Goal: Transaction & Acquisition: Purchase product/service

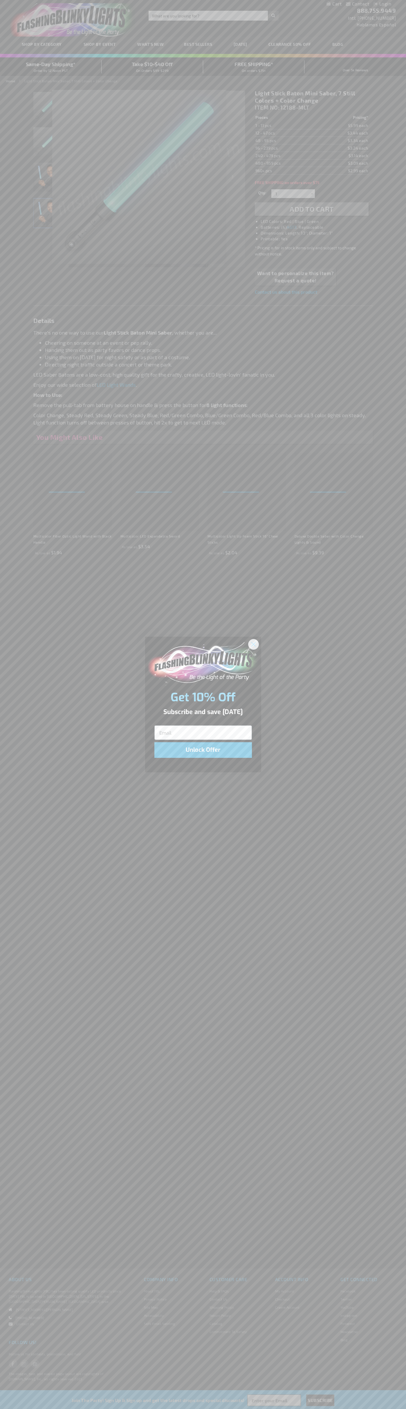
click at [253, 644] on icon "Close dialog" at bounding box center [253, 644] width 4 height 4
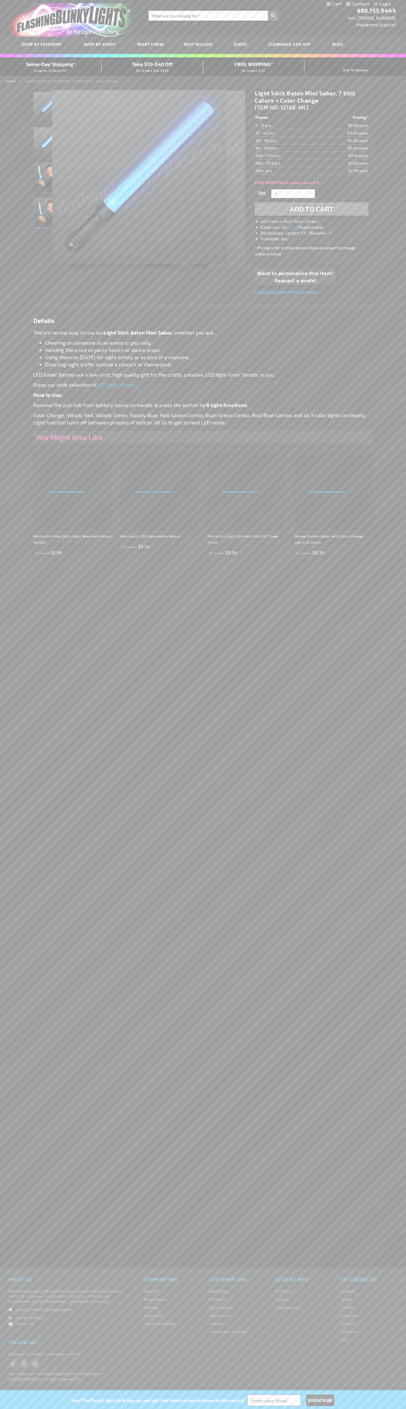
click at [317, 222] on li "LED Colors: Red | Blue | Green" at bounding box center [316, 222] width 113 height 6
click at [311, 209] on span "Add to Cart" at bounding box center [311, 209] width 44 height 8
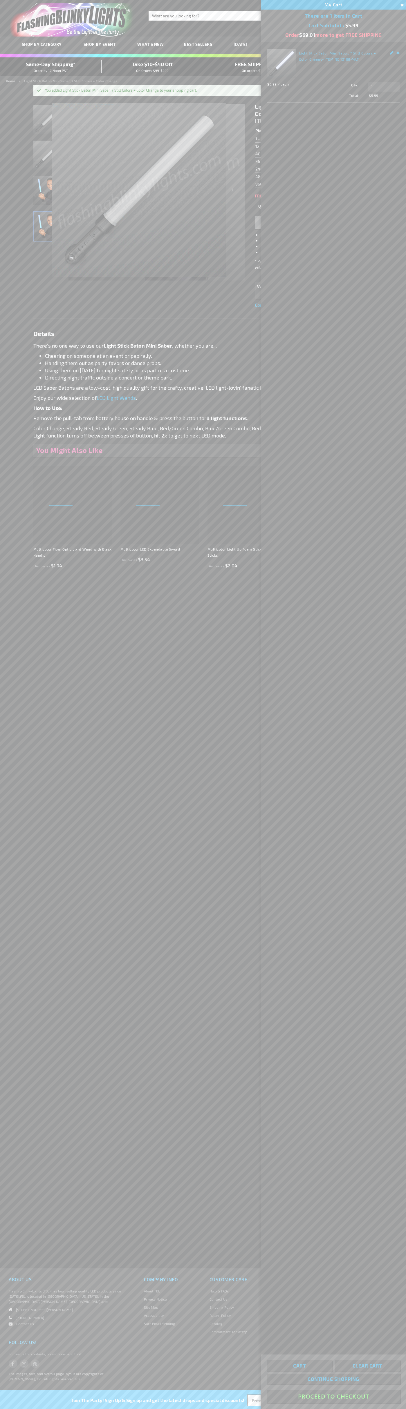
click at [333, 1397] on button "Proceed To Checkout" at bounding box center [333, 1396] width 133 height 13
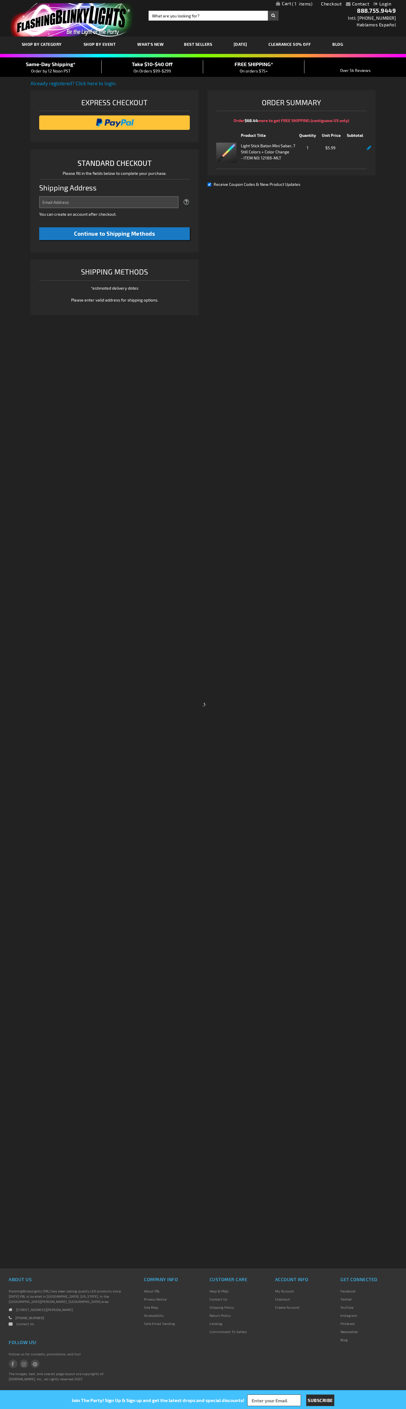
select select "US"
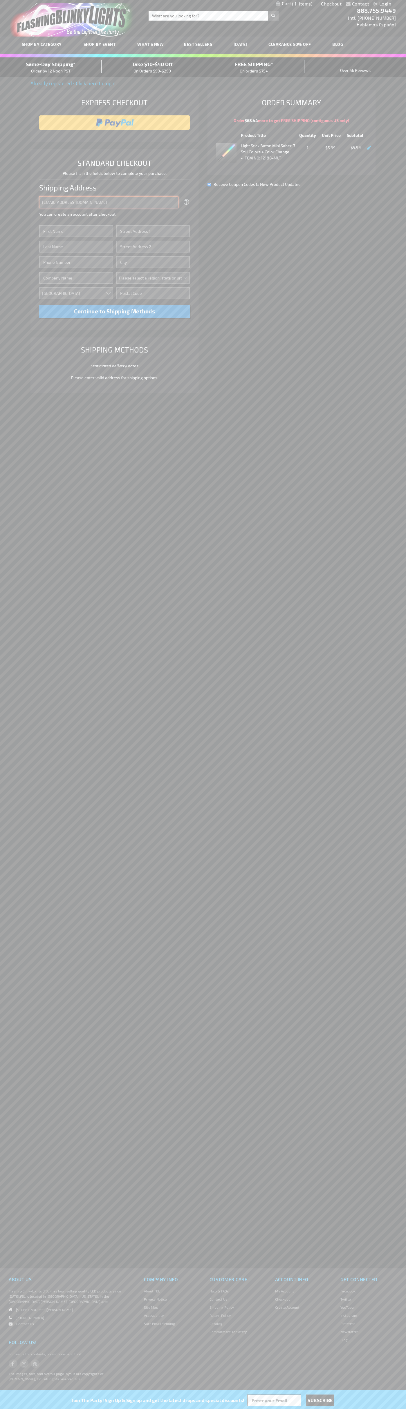
type input "johnsmith005@storebotmail.joonix.net"
type input "John"
type input "4581 Webb Street"
type input "First floor"
type input "pryor"
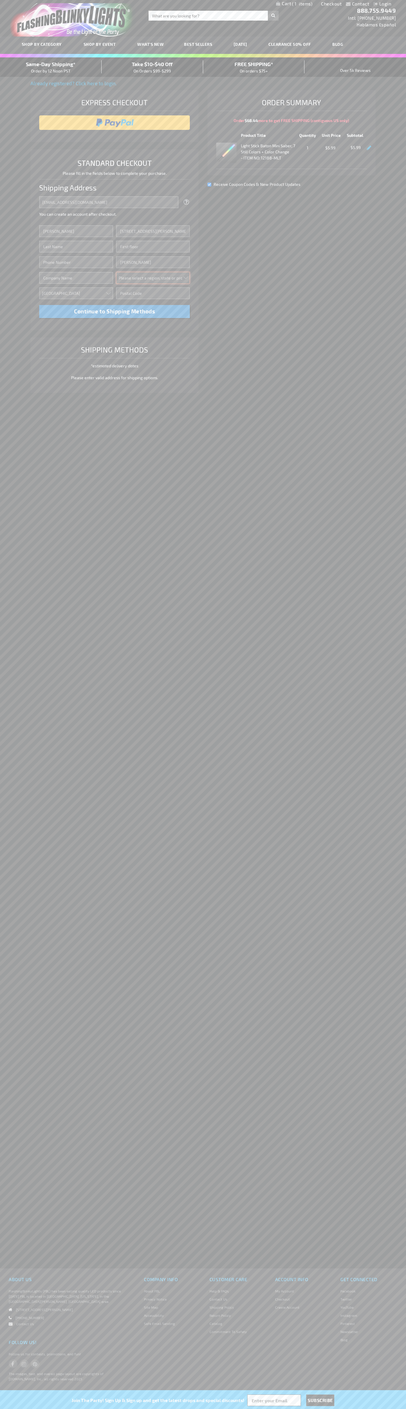
select select "48"
type input "74361"
type input "Smith"
type input "6502530000"
type input "John Smith"
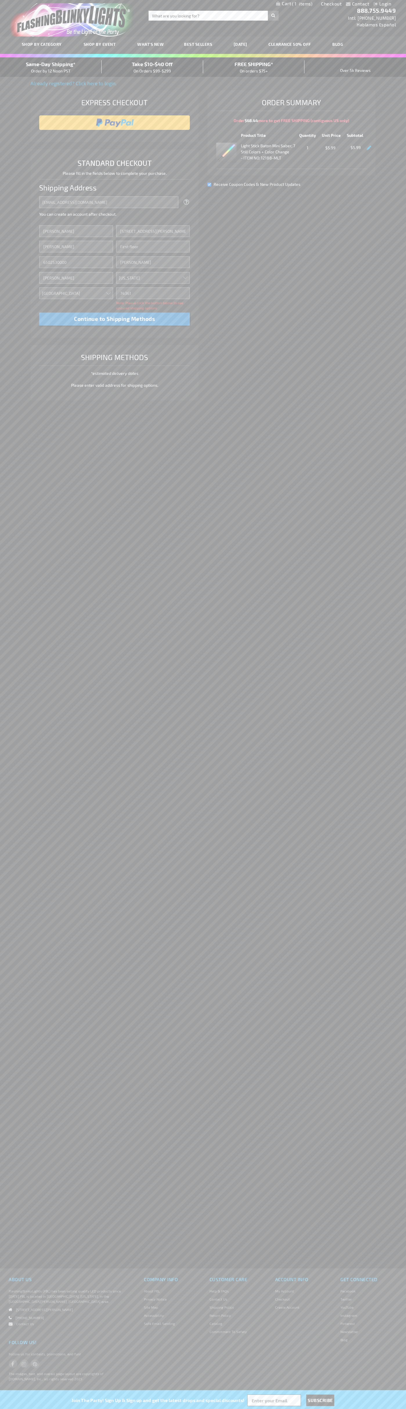
click at [51, 67] on div "Same-Day Shipping* Order by 12 Noon PST" at bounding box center [50, 67] width 101 height 14
click at [115, 123] on input "image" at bounding box center [114, 123] width 145 height 12
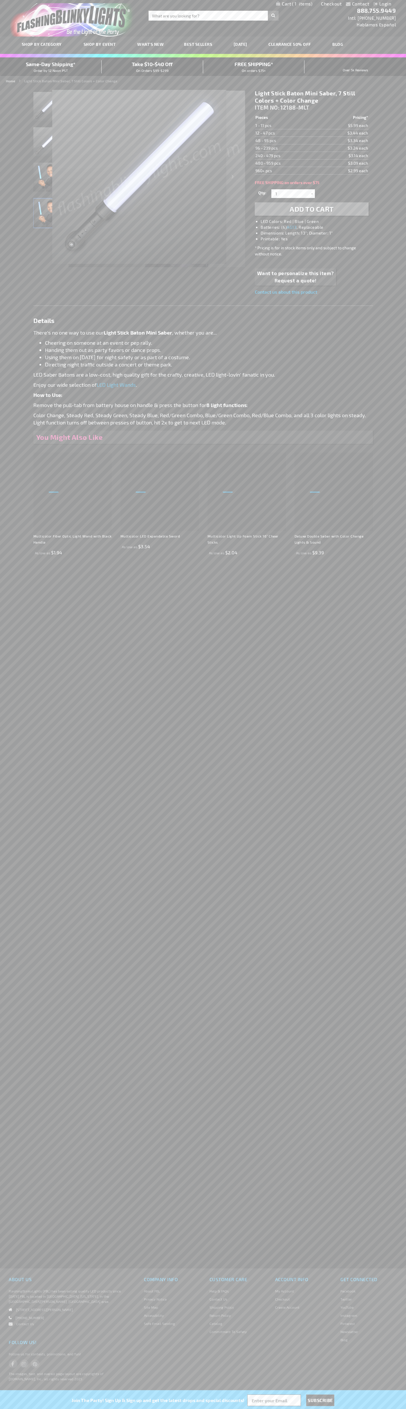
click at [294, 4] on span "1" at bounding box center [302, 3] width 20 height 5
